Goal: Navigation & Orientation: Find specific page/section

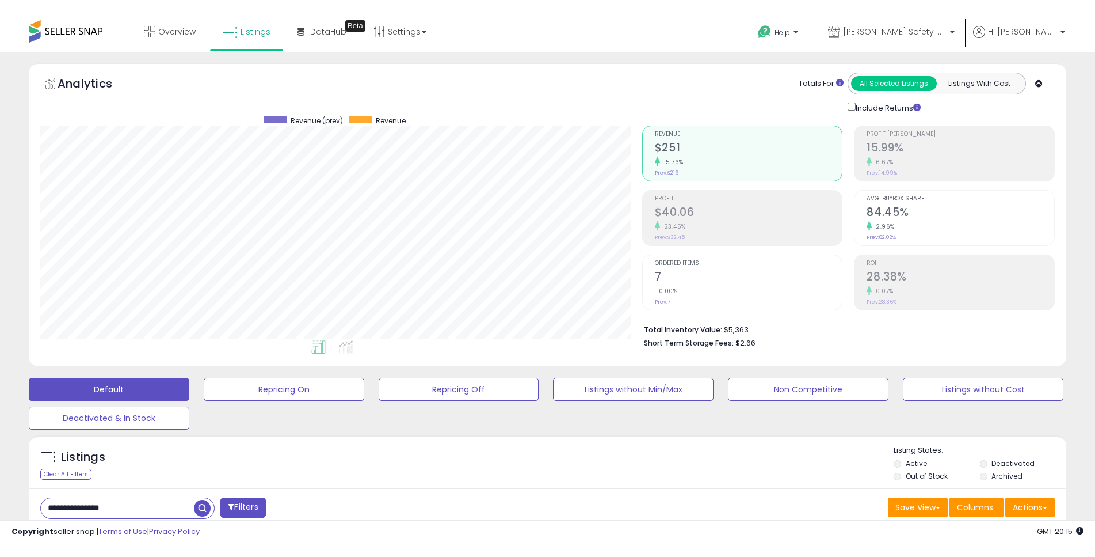
scroll to position [236, 602]
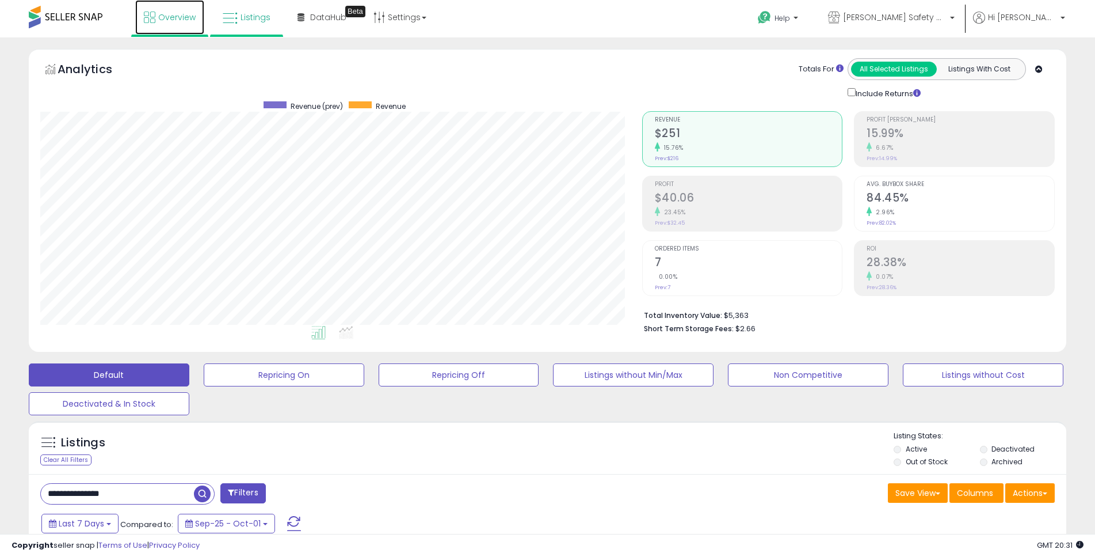
click at [178, 19] on span "Overview" at bounding box center [176, 18] width 37 height 12
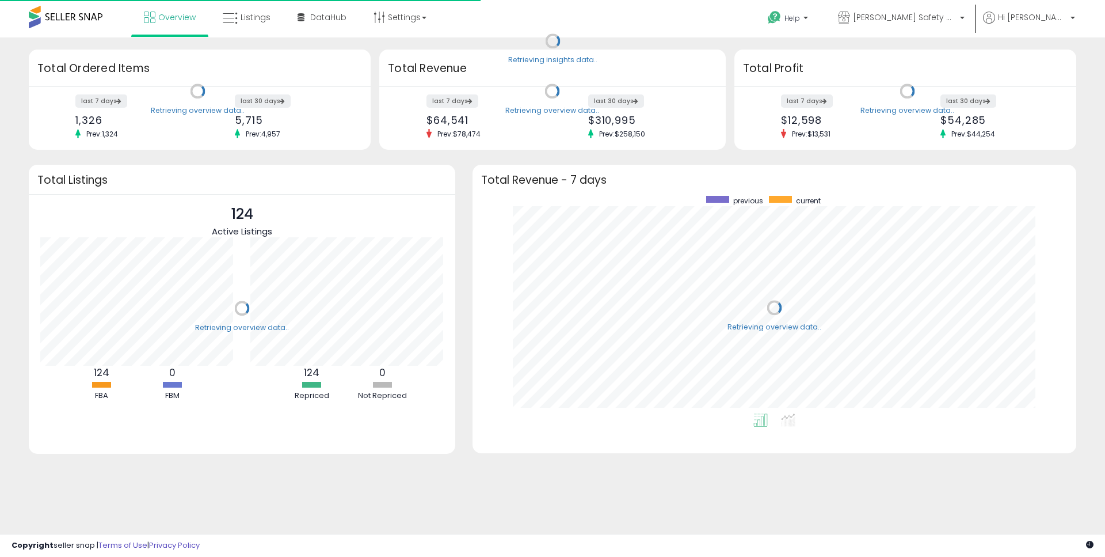
scroll to position [218, 581]
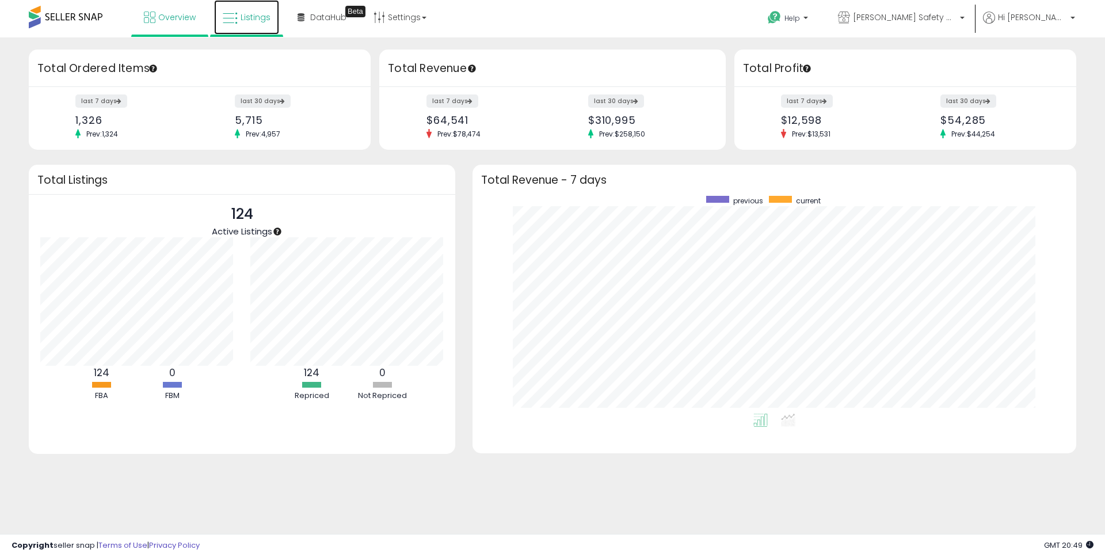
click at [248, 17] on span "Listings" at bounding box center [256, 18] width 30 height 12
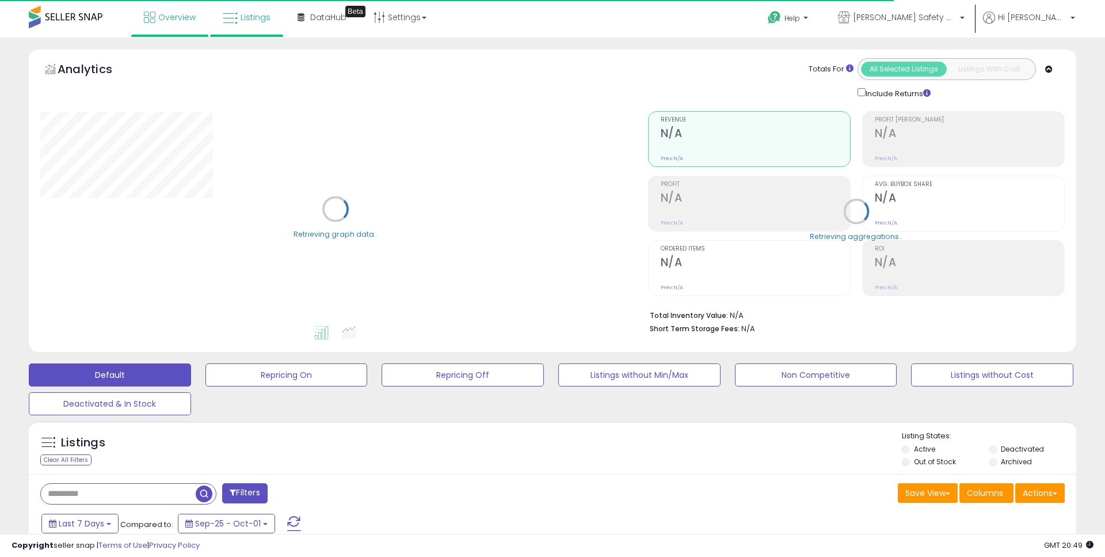
type input "**********"
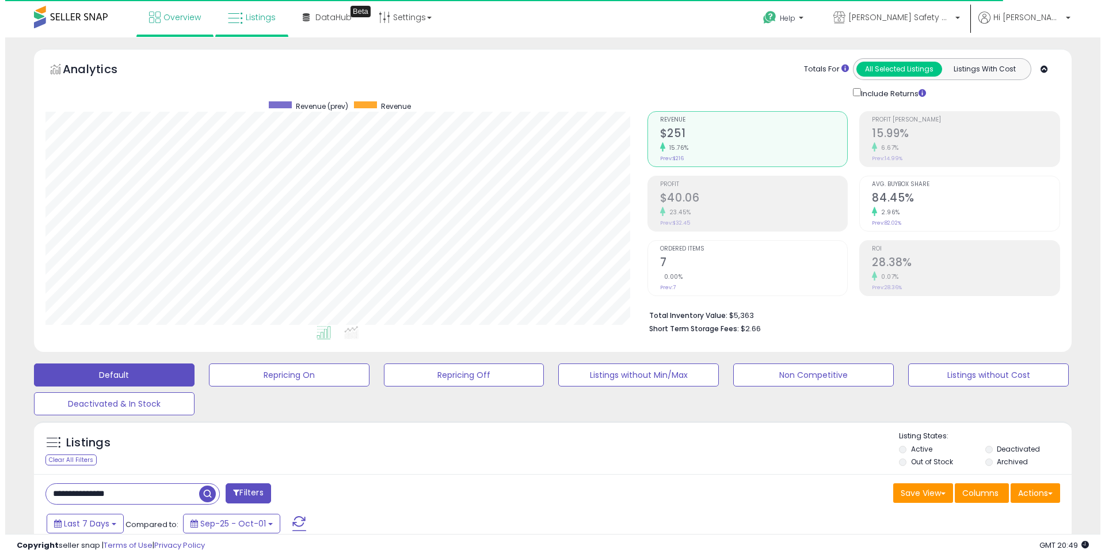
scroll to position [236, 602]
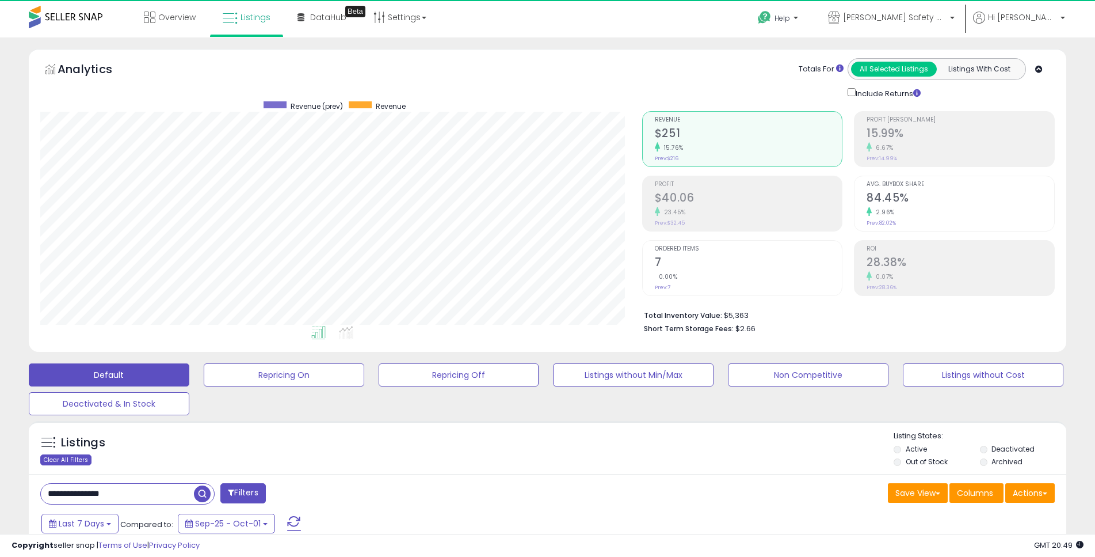
click at [64, 457] on div "Clear All Filters" at bounding box center [65, 459] width 51 height 11
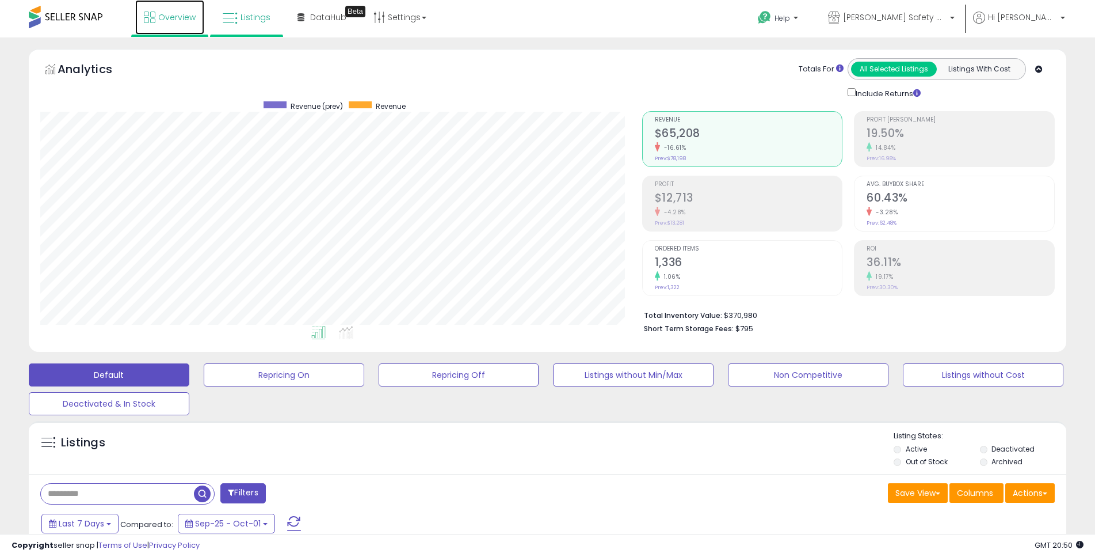
click at [161, 13] on span "Overview" at bounding box center [176, 18] width 37 height 12
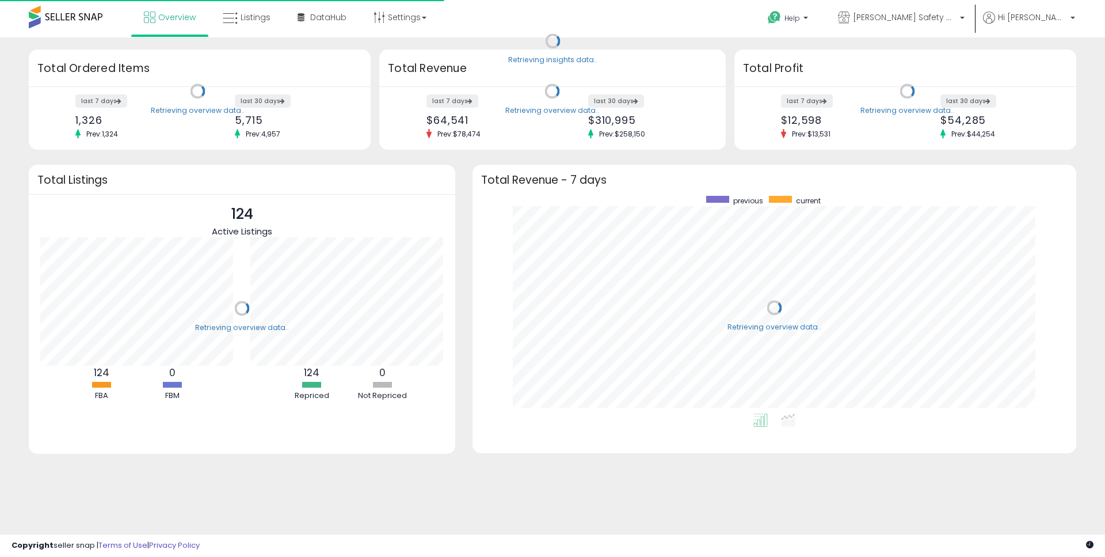
scroll to position [218, 581]
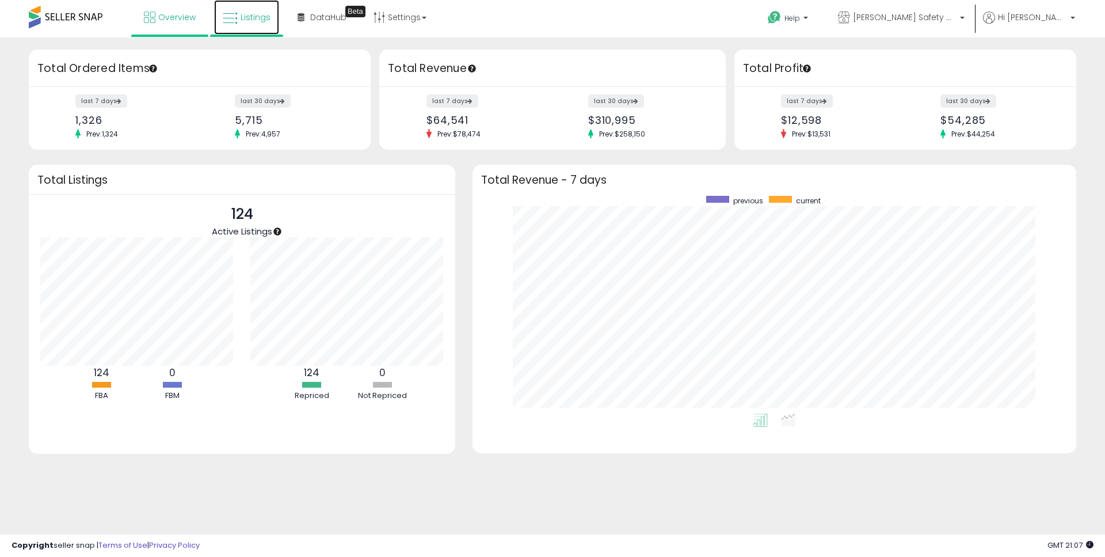
click at [257, 14] on span "Listings" at bounding box center [256, 18] width 30 height 12
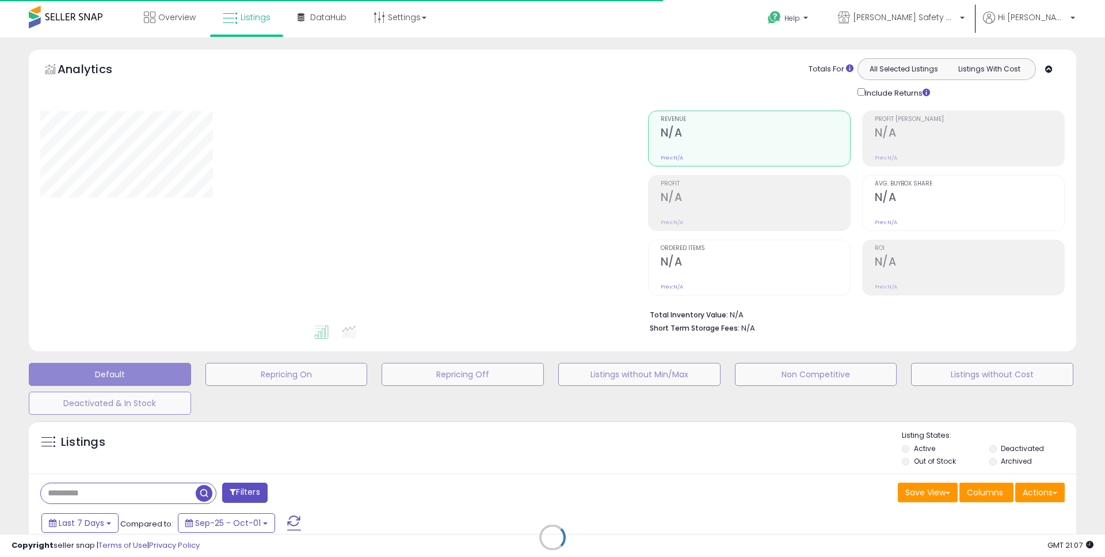
type input "**********"
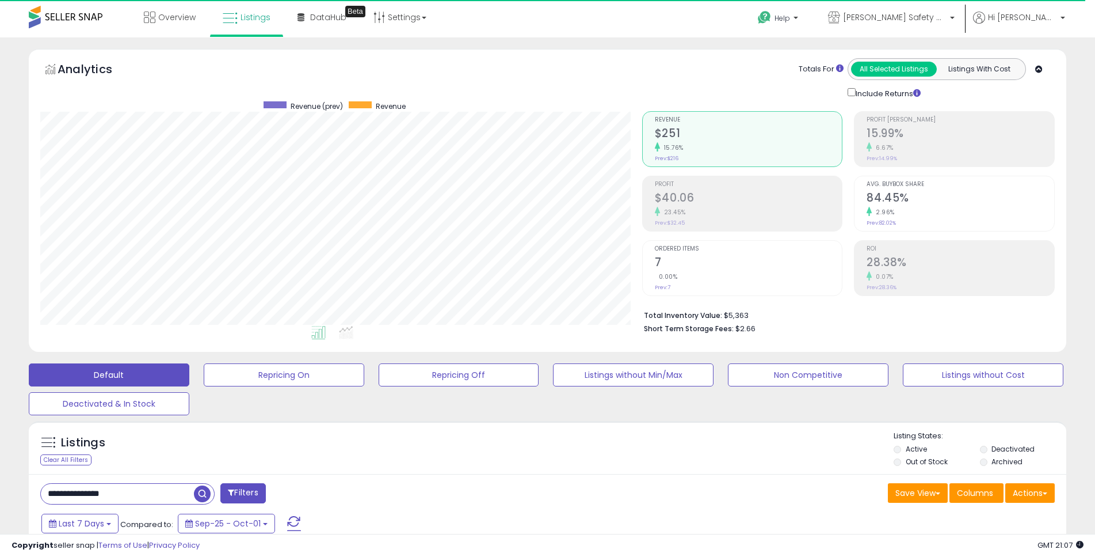
scroll to position [236, 602]
click at [182, 17] on span "Overview" at bounding box center [176, 18] width 37 height 12
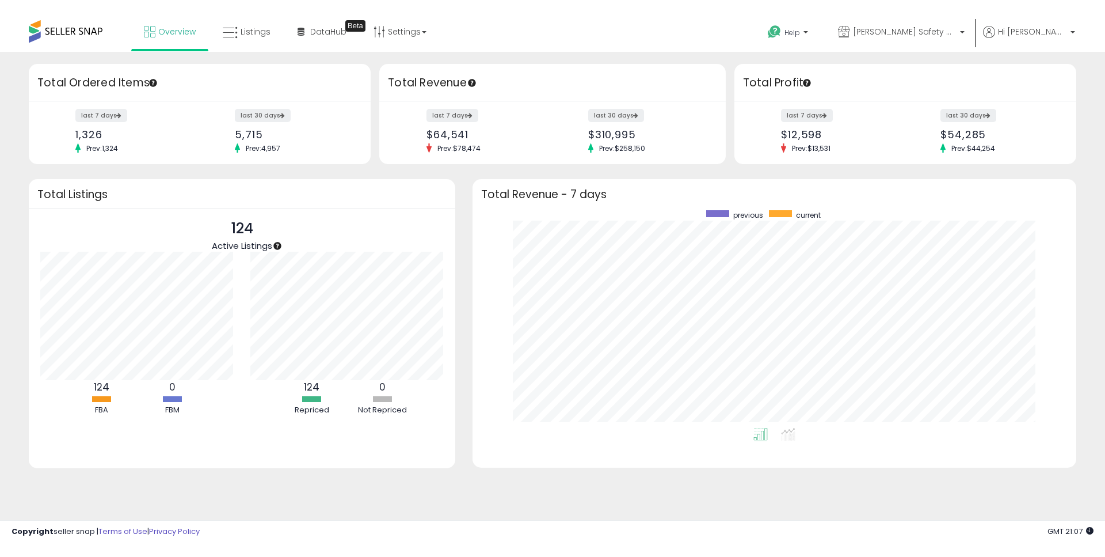
scroll to position [218, 581]
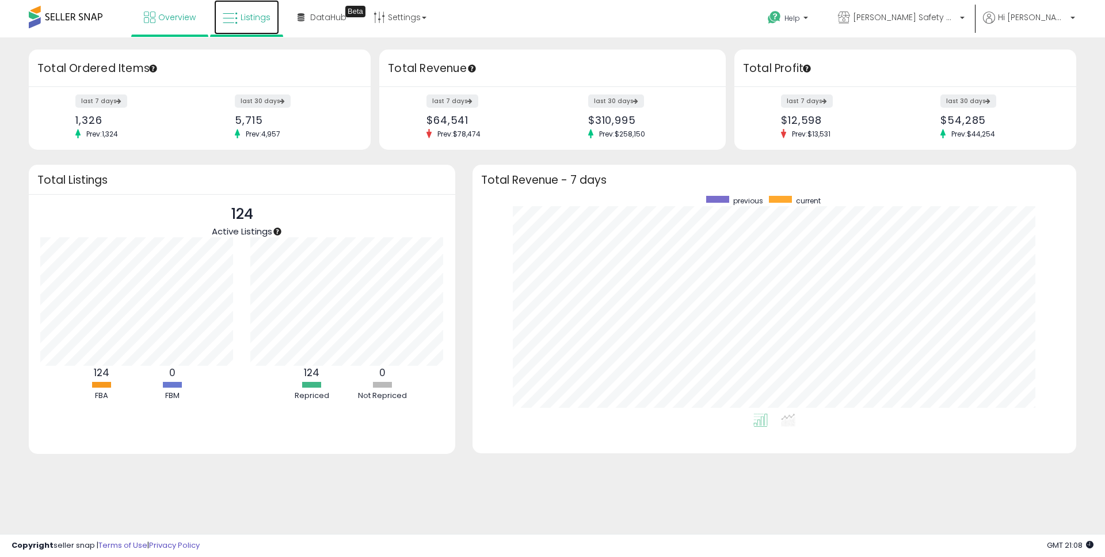
click at [241, 17] on span "Listings" at bounding box center [256, 18] width 30 height 12
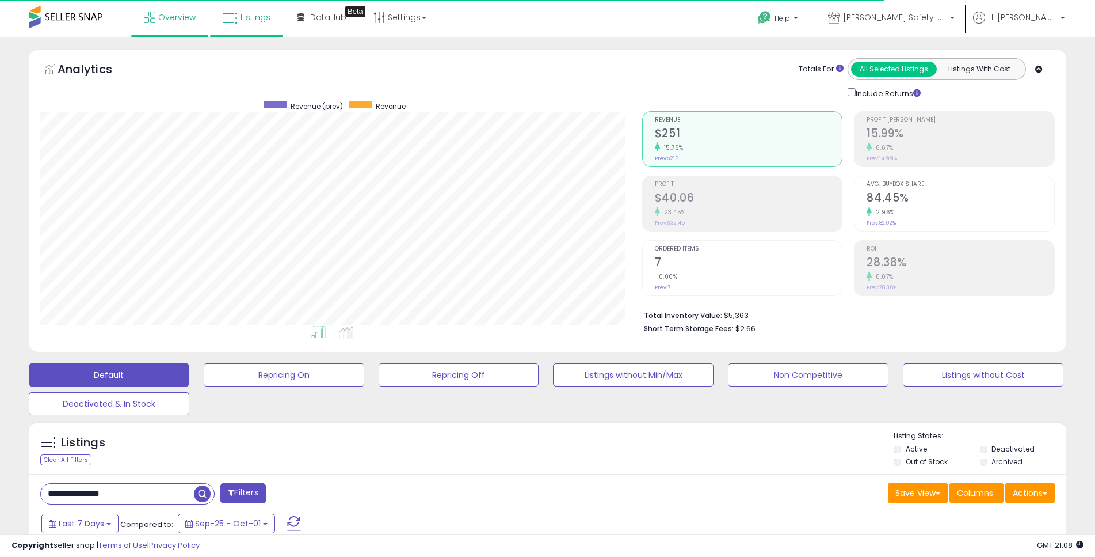
scroll to position [236, 602]
click at [177, 15] on span "Overview" at bounding box center [176, 18] width 37 height 12
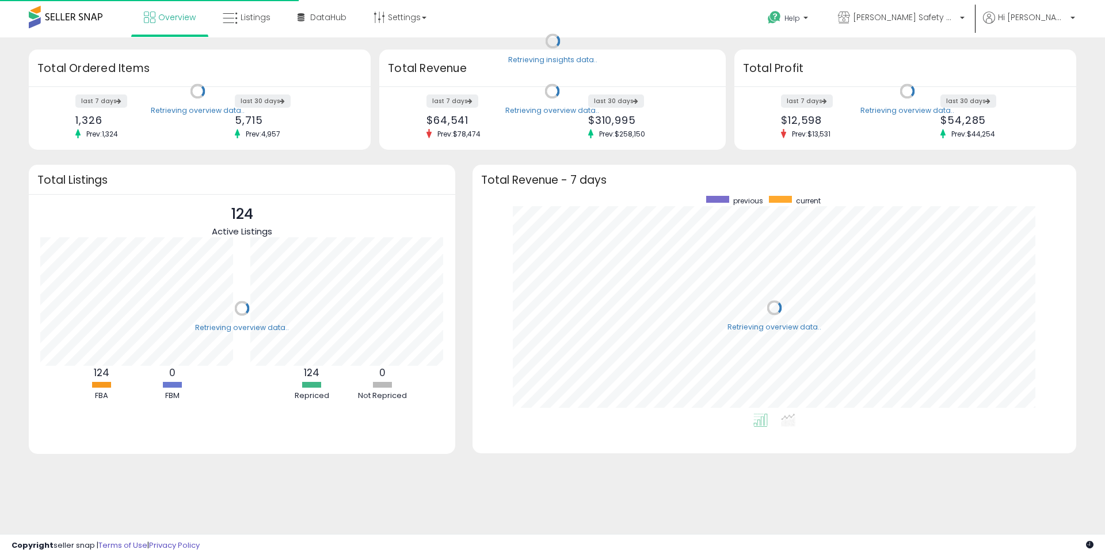
scroll to position [218, 581]
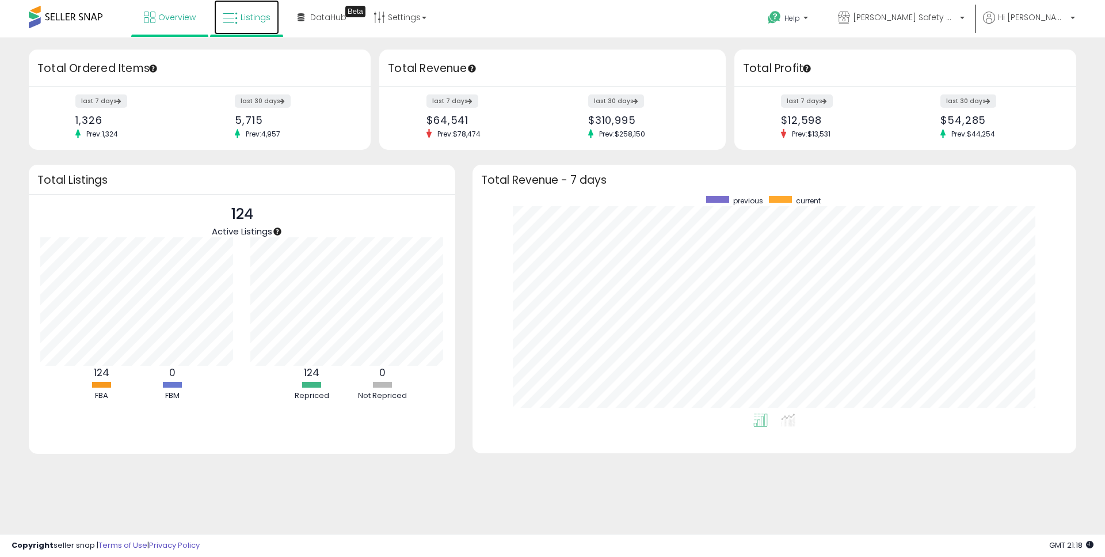
click at [262, 12] on span "Listings" at bounding box center [256, 18] width 30 height 12
